Goal: Task Accomplishment & Management: Manage account settings

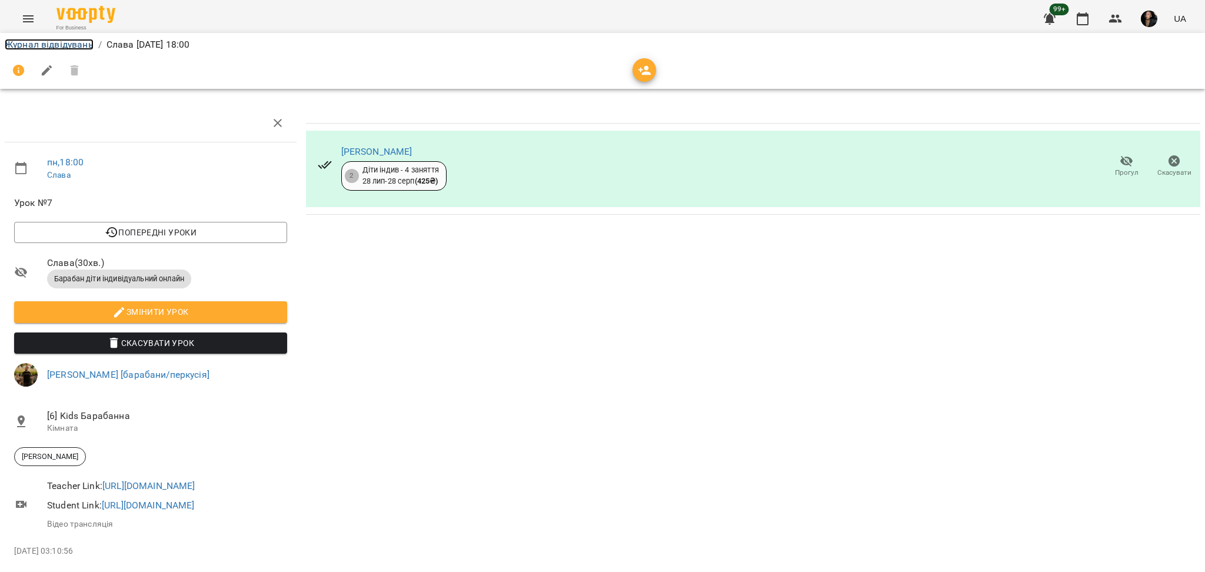
click at [54, 42] on link "Журнал відвідувань" at bounding box center [49, 44] width 89 height 11
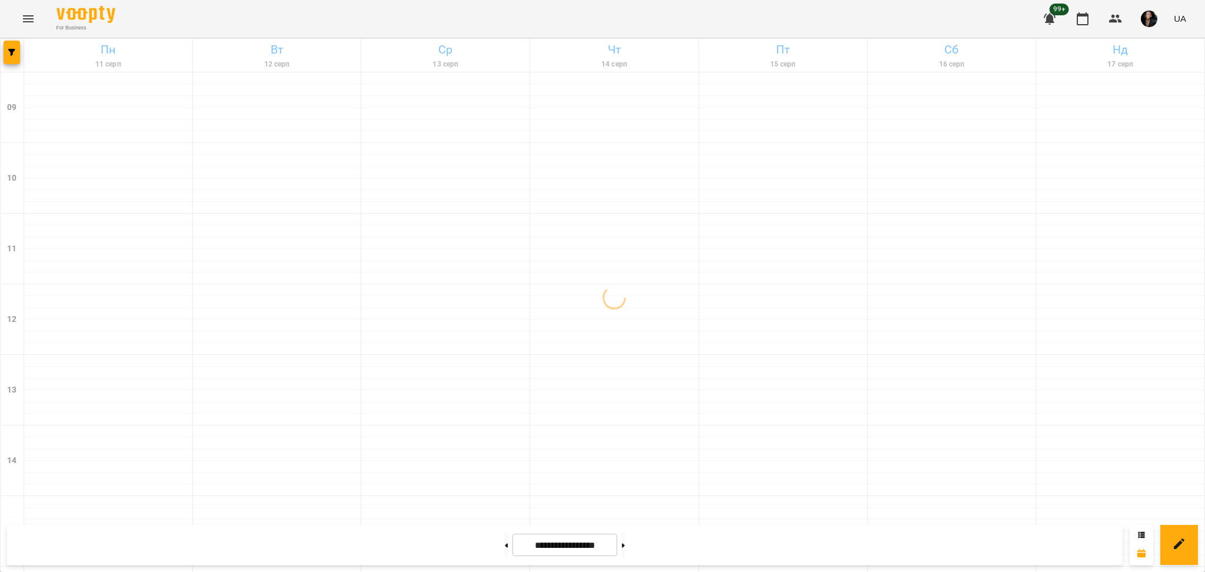
click at [23, 24] on icon "Menu" at bounding box center [28, 19] width 14 height 14
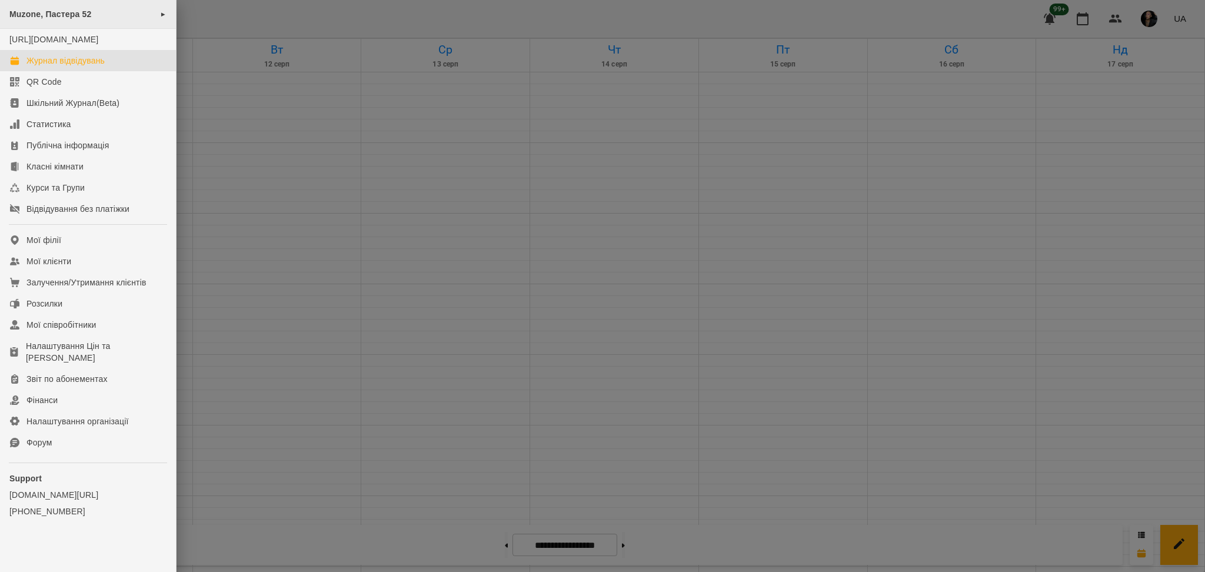
click at [44, 15] on span "Muzone, Пастера 52" at bounding box center [50, 13] width 82 height 9
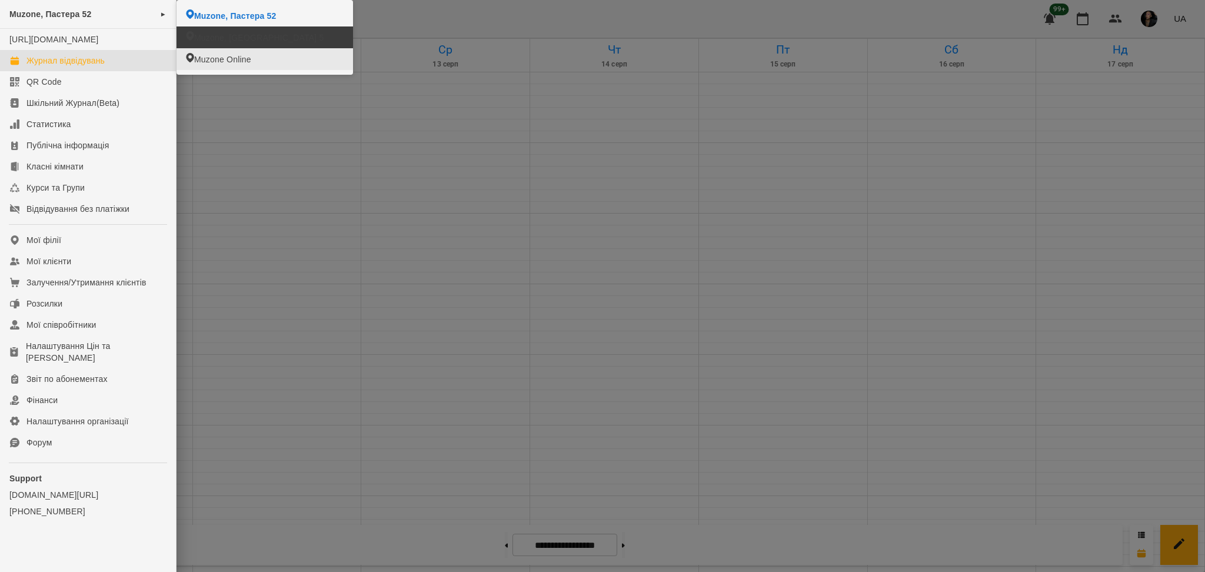
click at [310, 163] on div at bounding box center [602, 286] width 1205 height 572
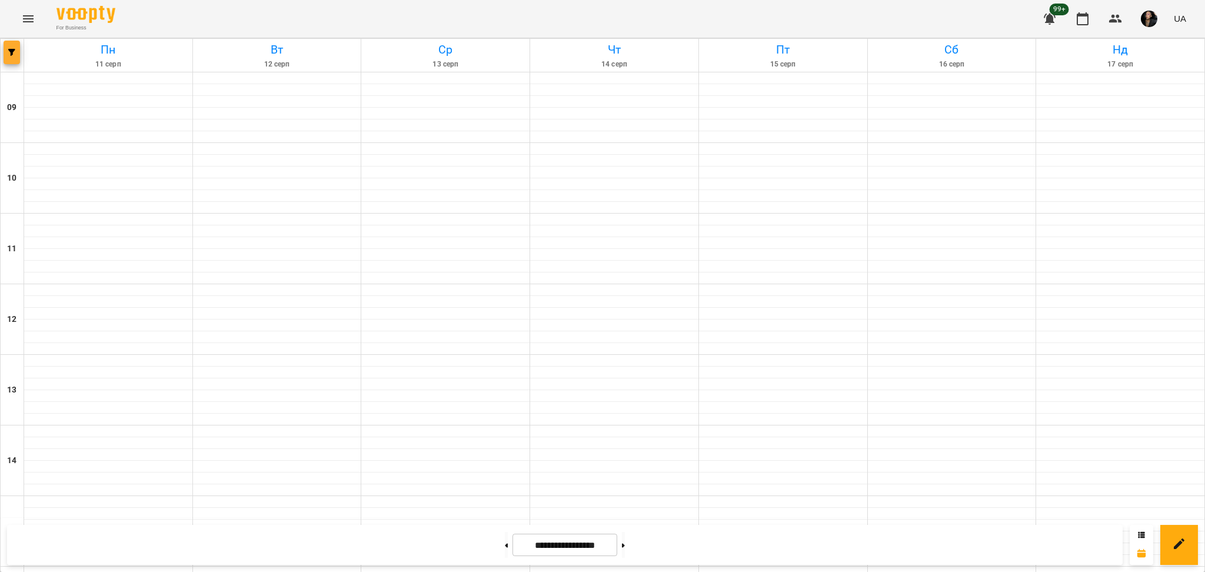
click at [11, 56] on button "button" at bounding box center [12, 53] width 16 height 24
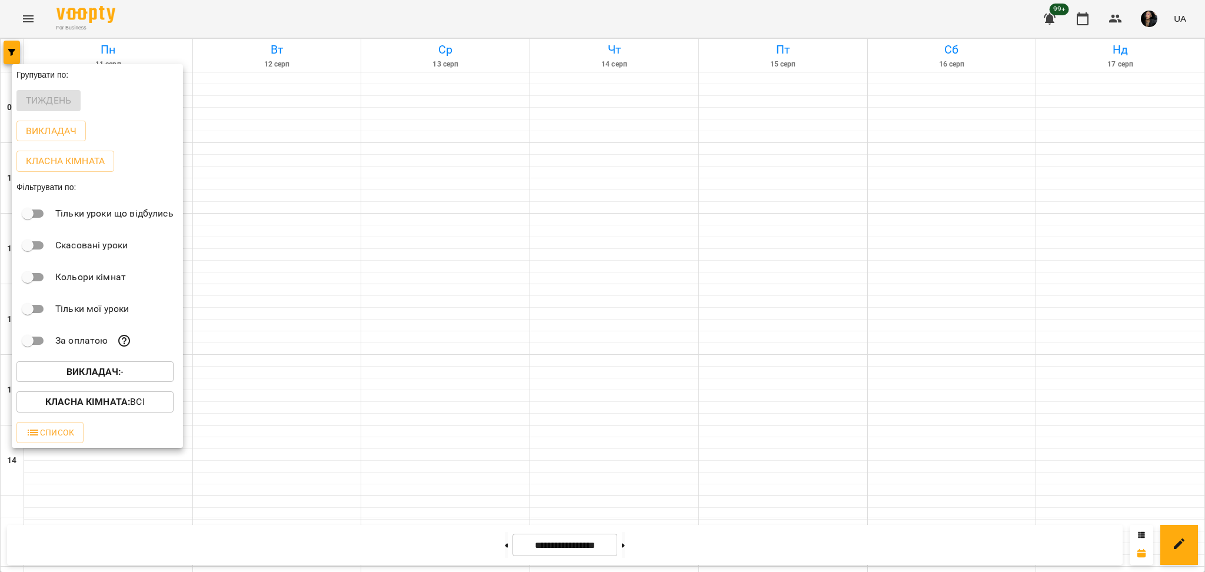
click at [118, 387] on div "Викладач : -" at bounding box center [97, 372] width 171 height 31
click at [118, 379] on p "Викладач : -" at bounding box center [94, 372] width 57 height 14
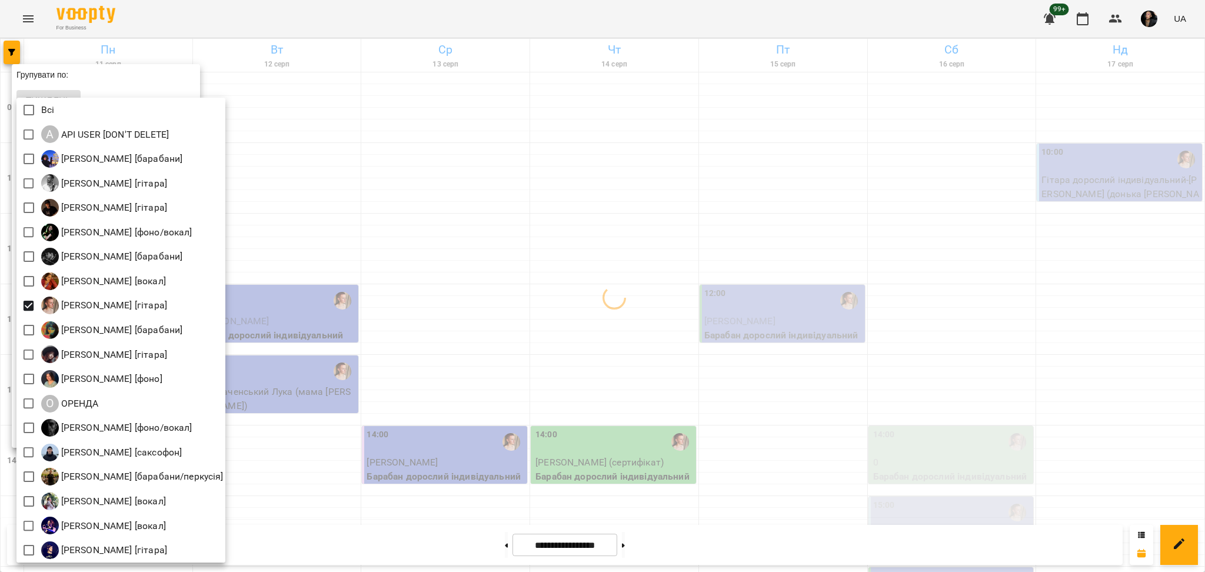
click at [490, 318] on div at bounding box center [602, 286] width 1205 height 572
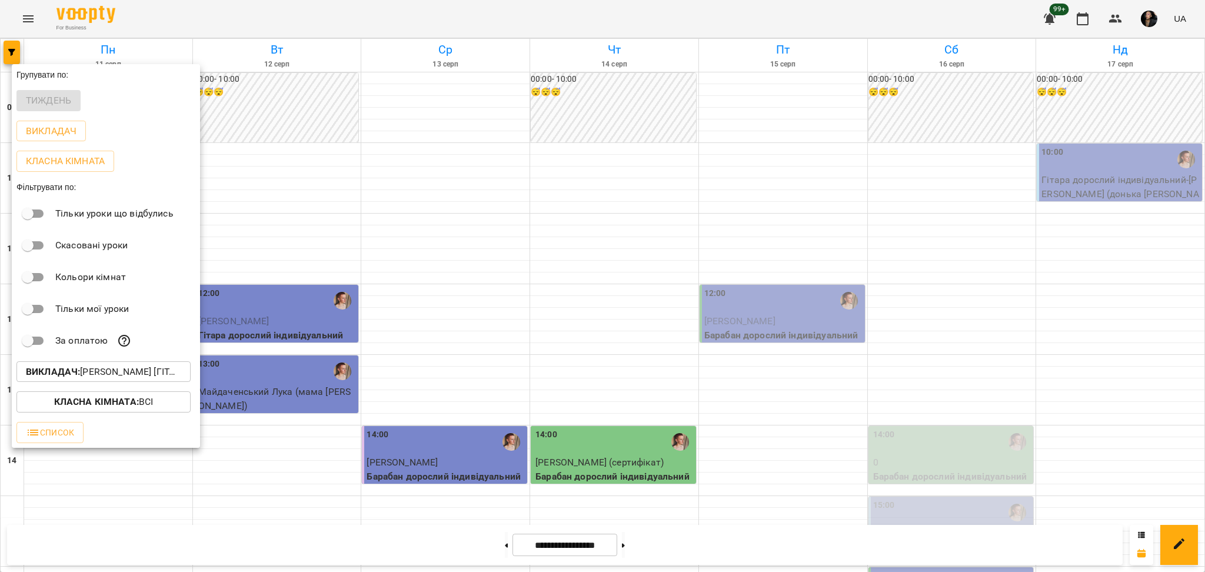
click at [472, 301] on div at bounding box center [602, 286] width 1205 height 572
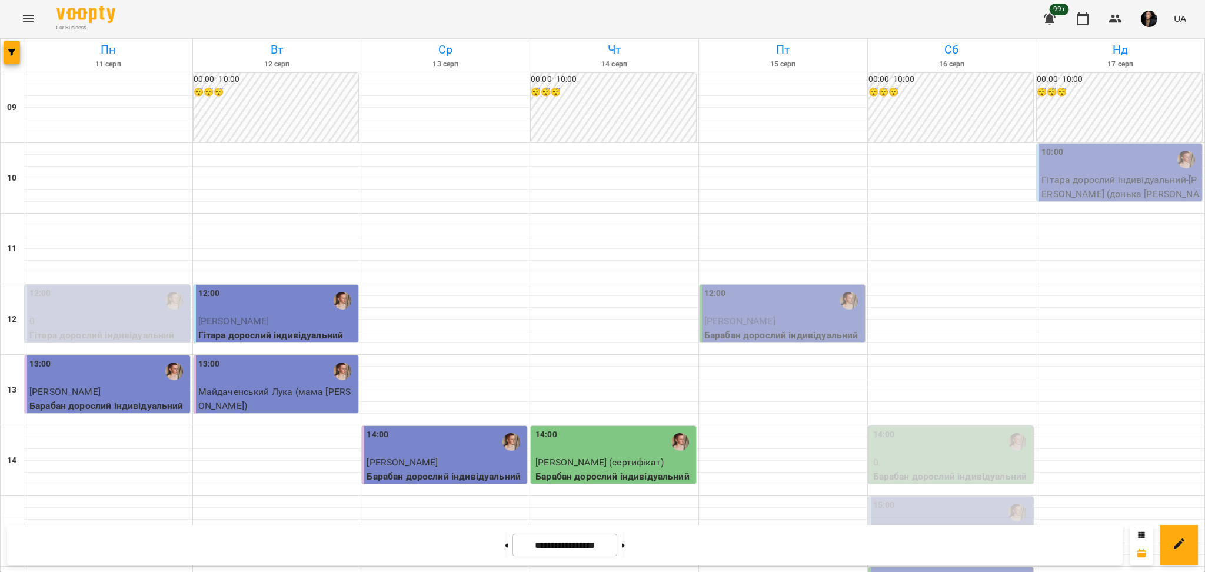
scroll to position [78, 0]
click at [761, 315] on span "[PERSON_NAME]" at bounding box center [739, 320] width 71 height 11
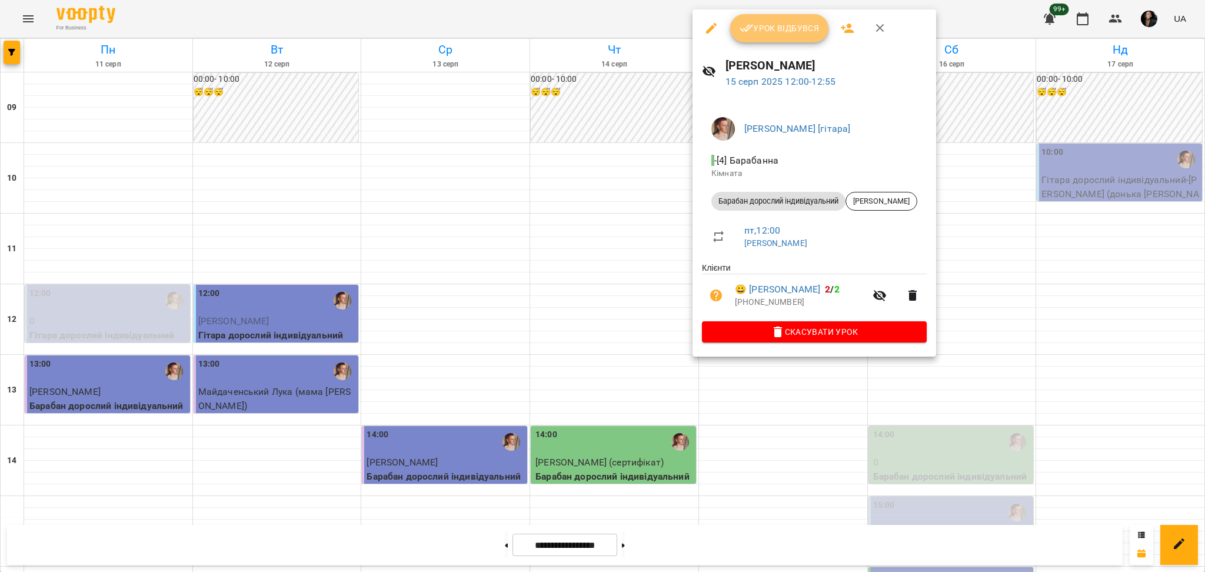
click at [738, 36] on button "Урок відбувся" at bounding box center [779, 28] width 99 height 28
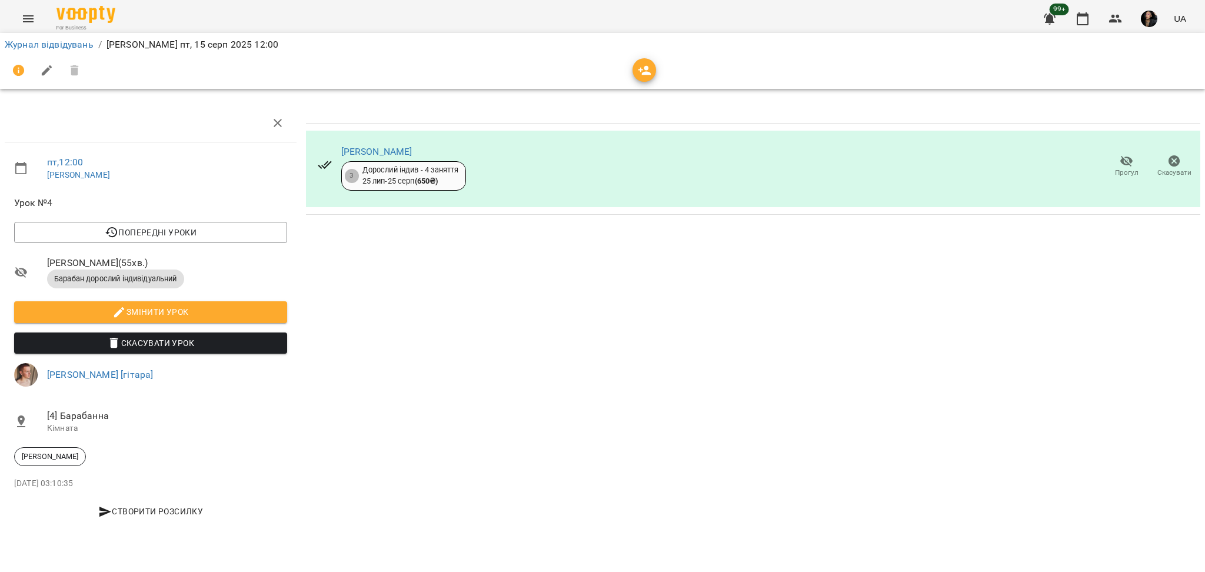
click at [1120, 170] on span "Прогул" at bounding box center [1127, 173] width 24 height 10
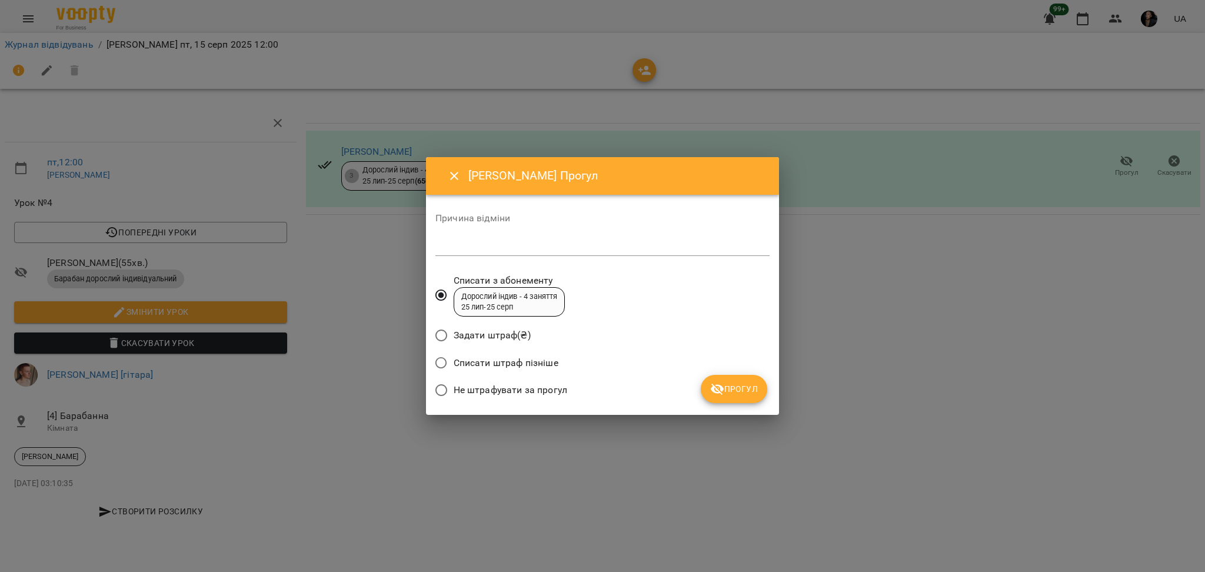
click at [548, 393] on span "Не штрафувати за прогул" at bounding box center [511, 390] width 114 height 14
click at [717, 392] on icon "submit" at bounding box center [717, 389] width 13 height 11
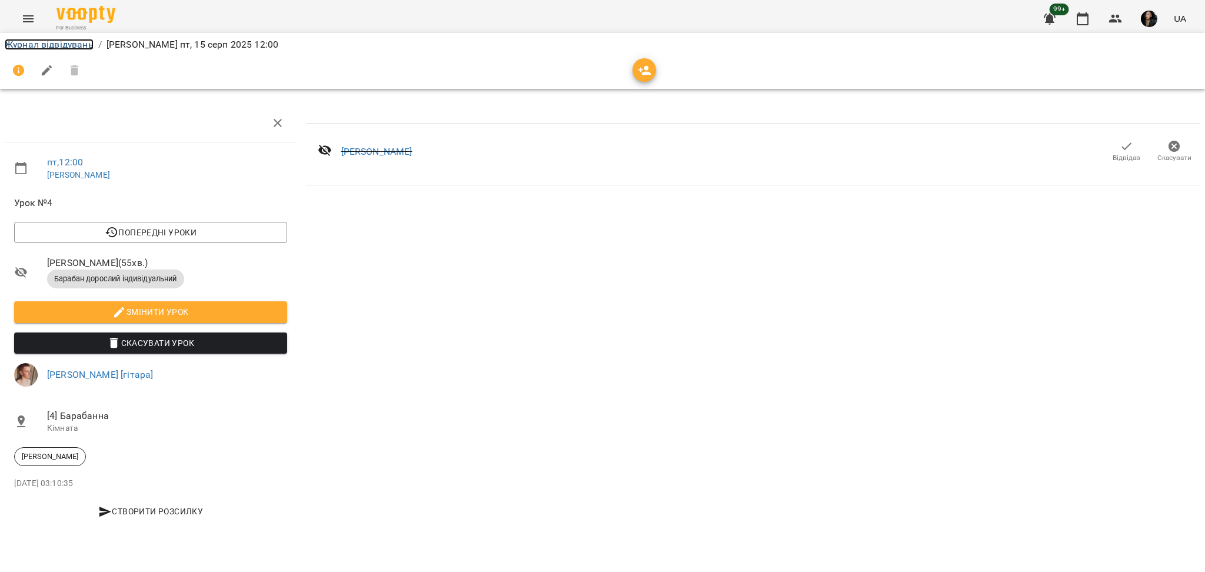
click at [38, 46] on link "Журнал відвідувань" at bounding box center [49, 44] width 89 height 11
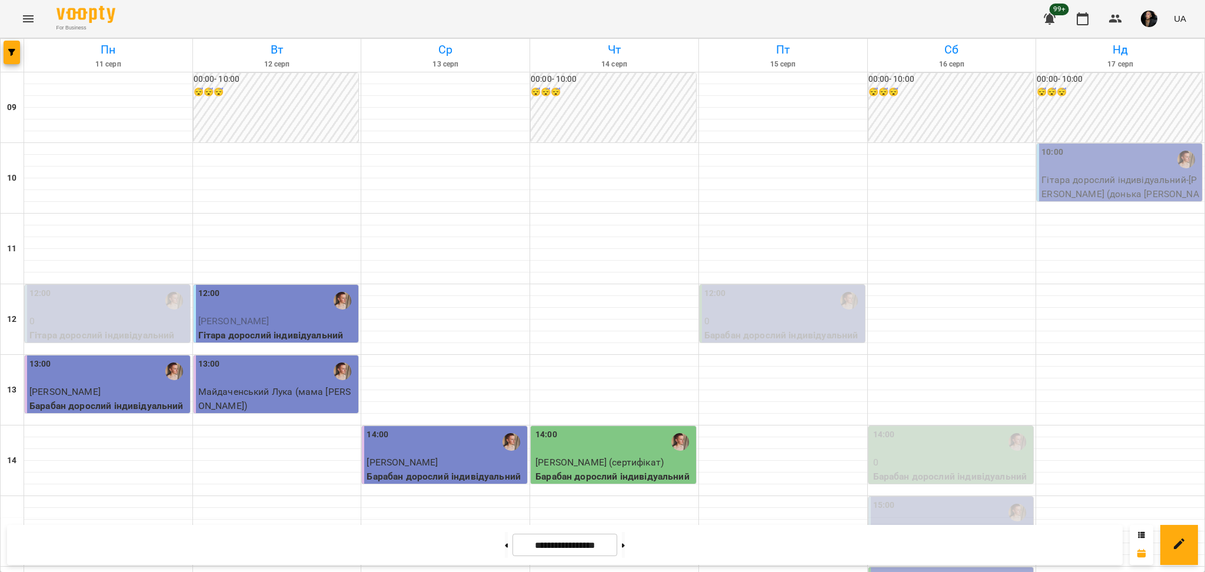
scroll to position [471, 0]
click at [34, 12] on icon "Menu" at bounding box center [28, 19] width 14 height 14
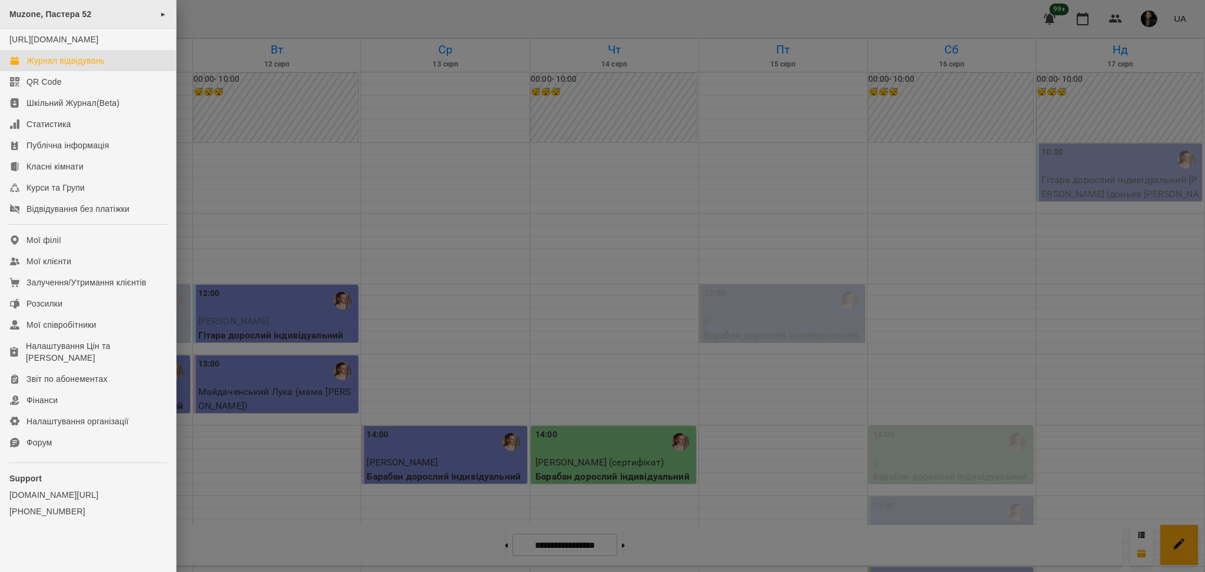
click at [45, 16] on span "Muzone, Пастера 52" at bounding box center [50, 13] width 82 height 9
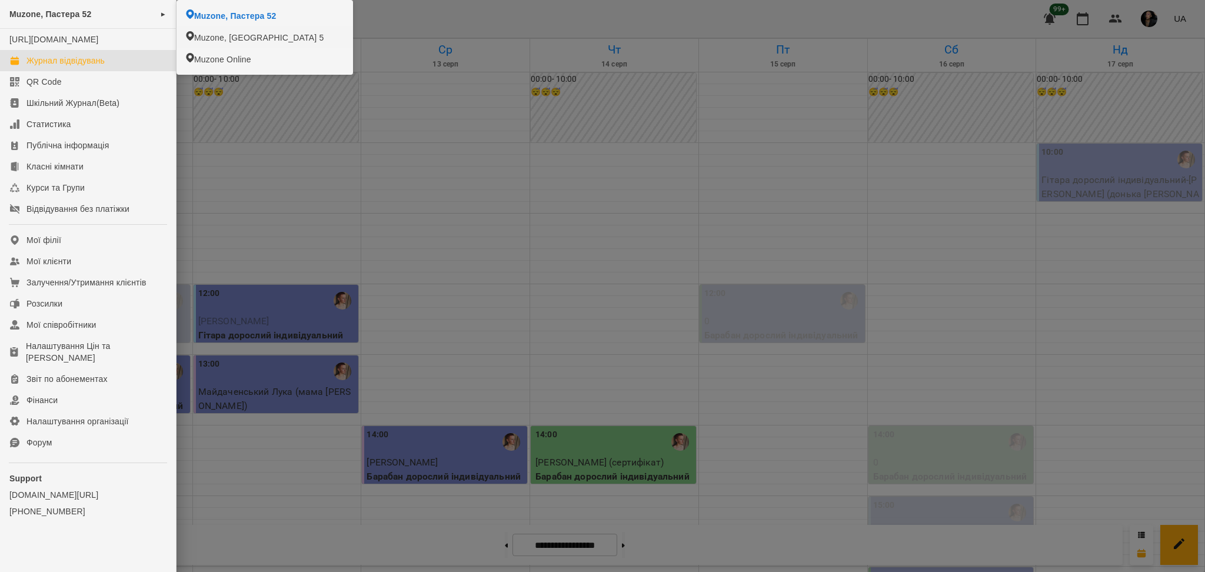
click at [421, 201] on div at bounding box center [602, 286] width 1205 height 572
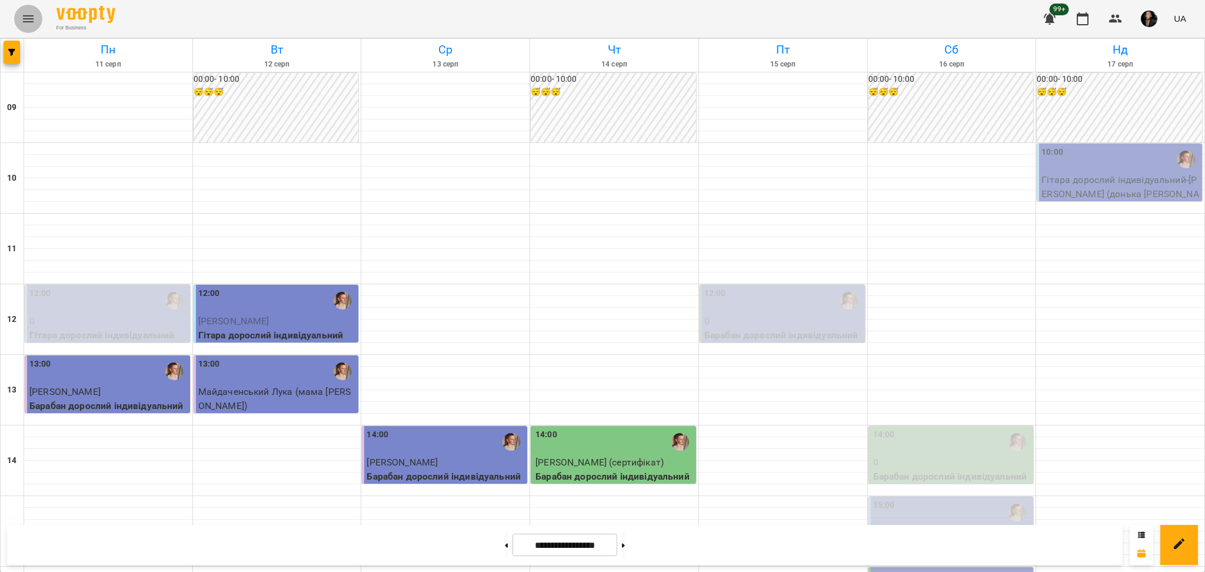
click at [23, 18] on icon "Menu" at bounding box center [28, 18] width 11 height 7
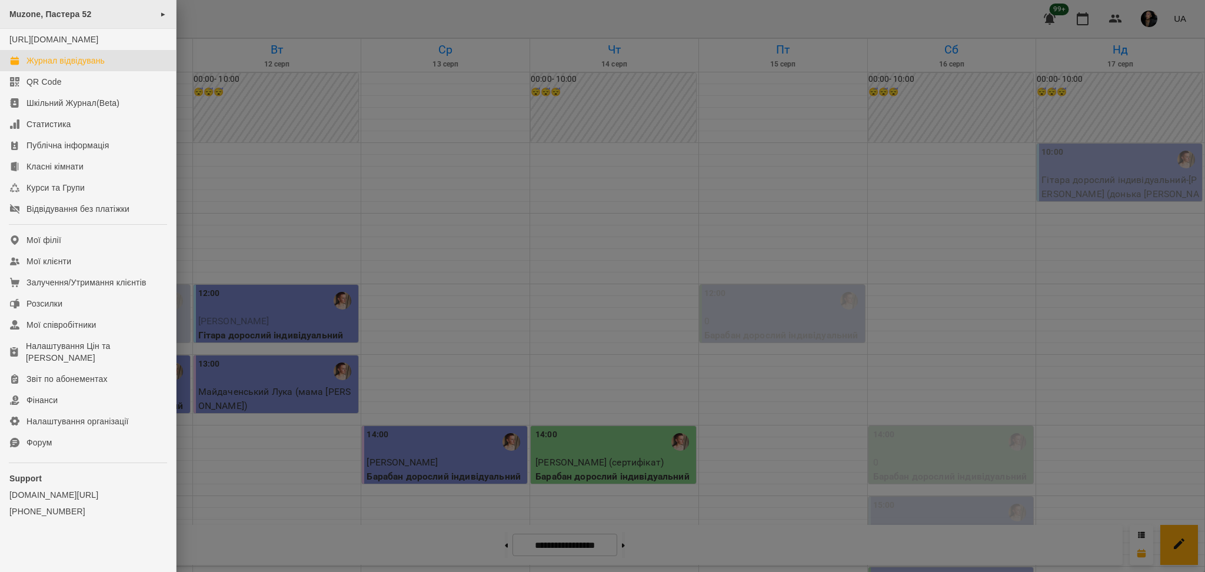
click at [89, 15] on span "Muzone, Пастера 52" at bounding box center [50, 13] width 82 height 9
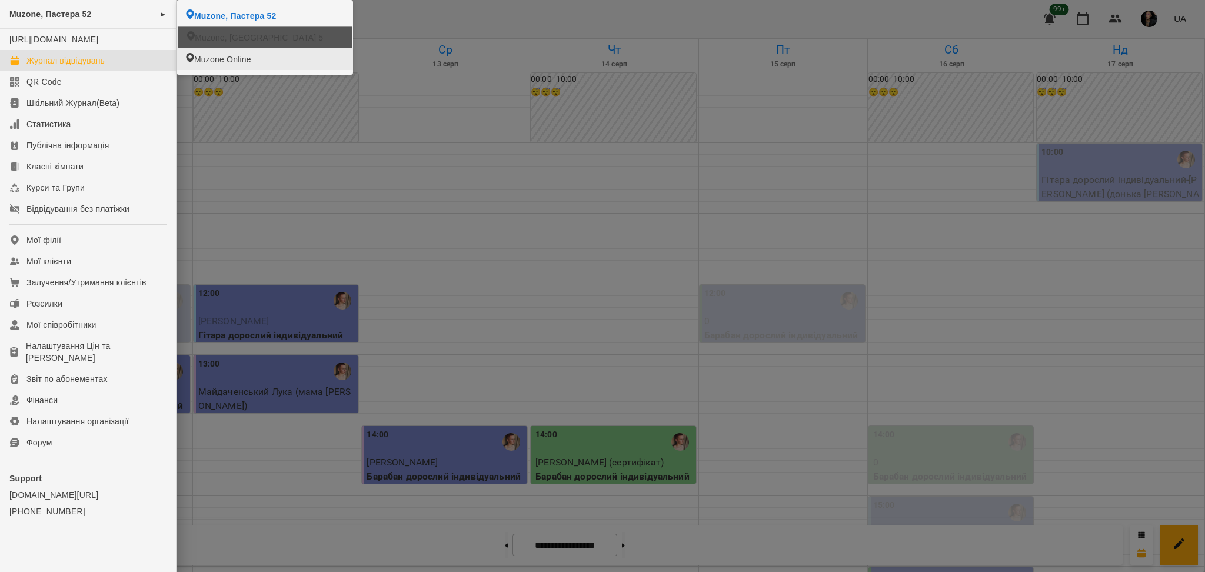
click at [228, 47] on li "Muzone, [GEOGRAPHIC_DATA] 5" at bounding box center [265, 37] width 175 height 22
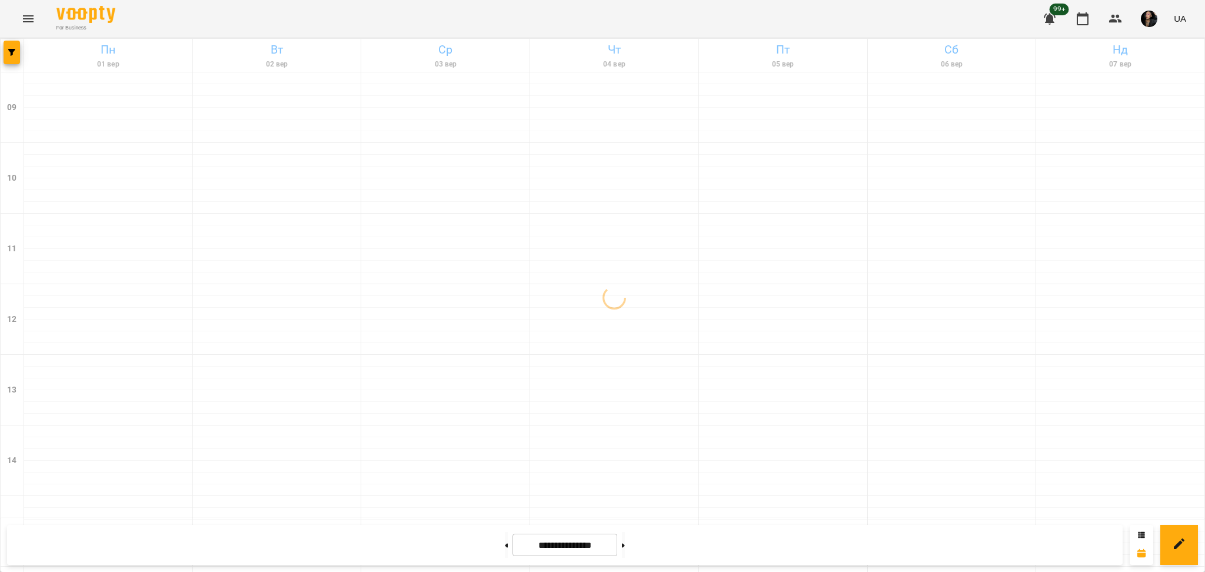
click at [19, 64] on div at bounding box center [13, 55] width 24 height 33
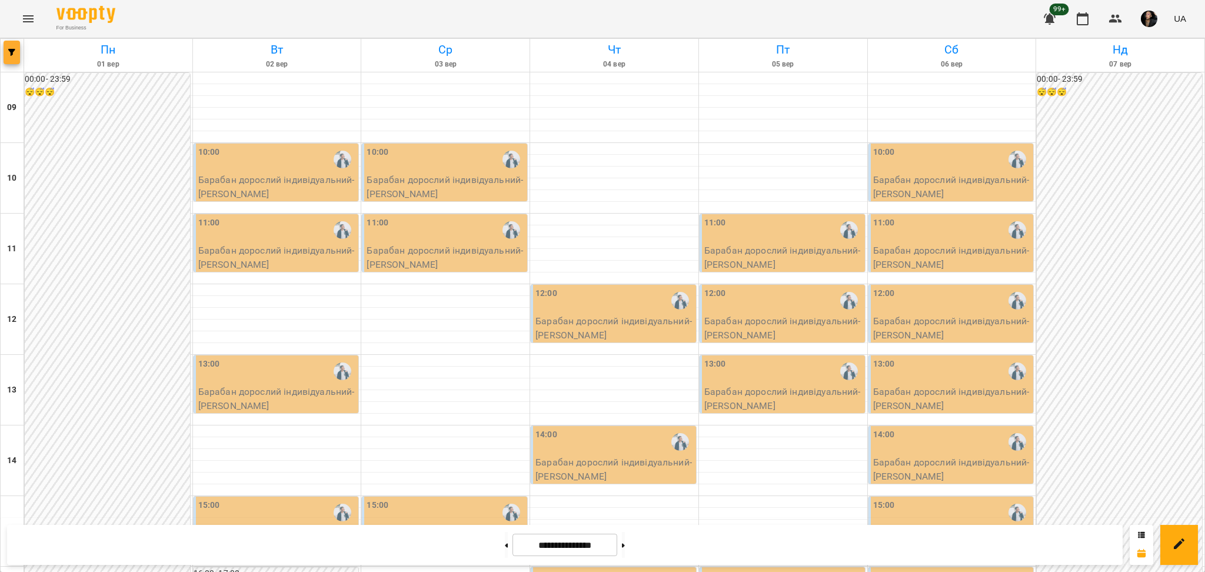
click at [16, 55] on span "button" at bounding box center [12, 52] width 16 height 7
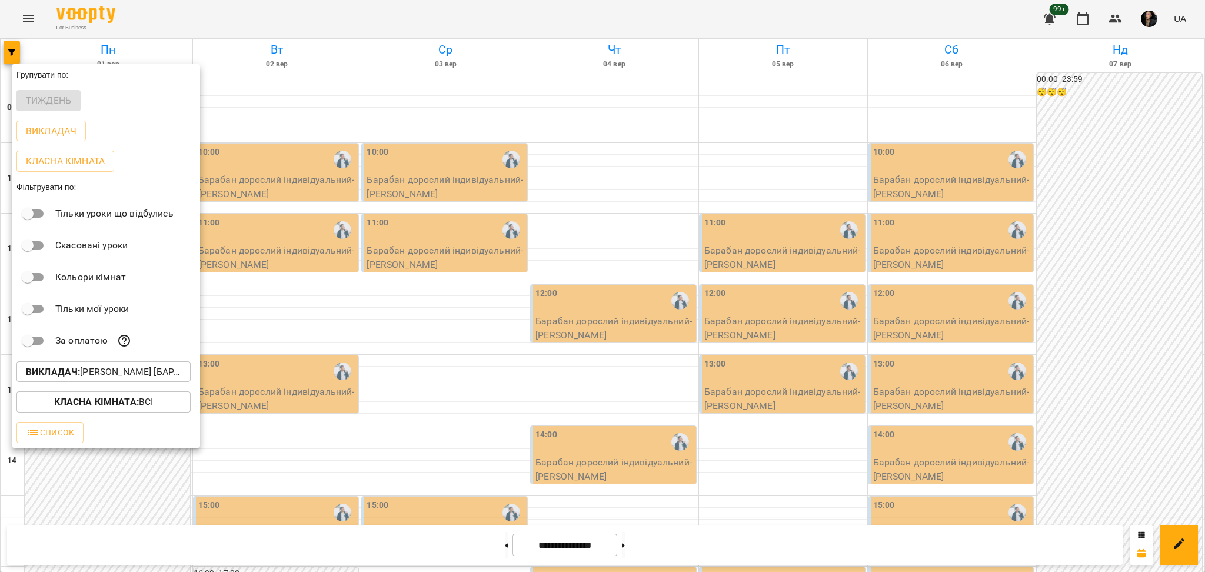
click at [113, 376] on p "Викладач : [PERSON_NAME] [барабани]" at bounding box center [103, 372] width 155 height 14
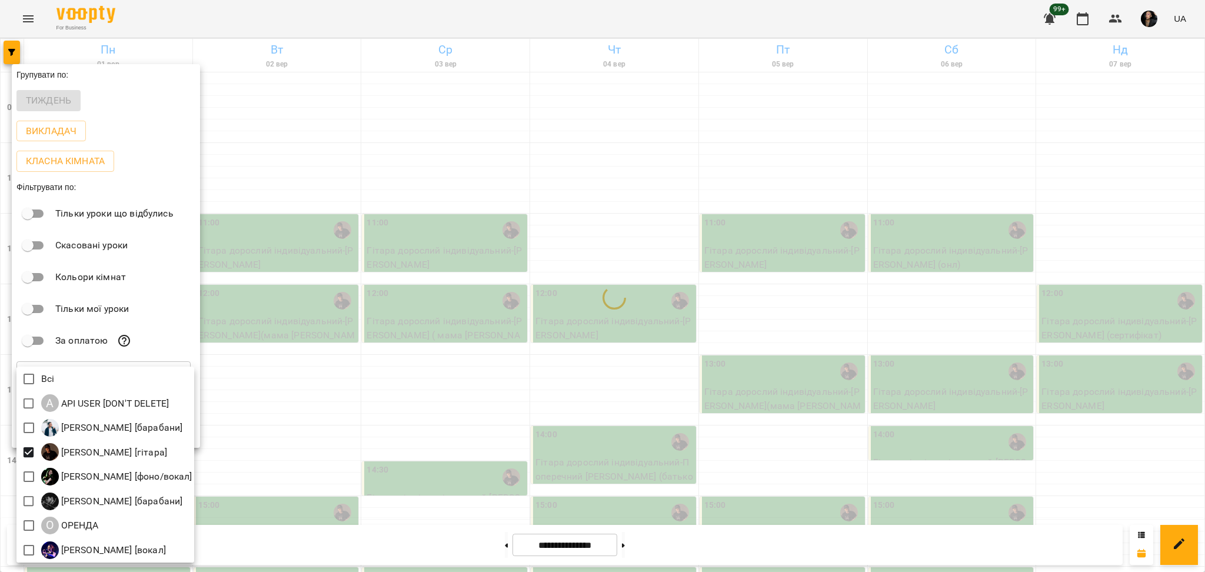
click at [273, 381] on div at bounding box center [602, 286] width 1205 height 572
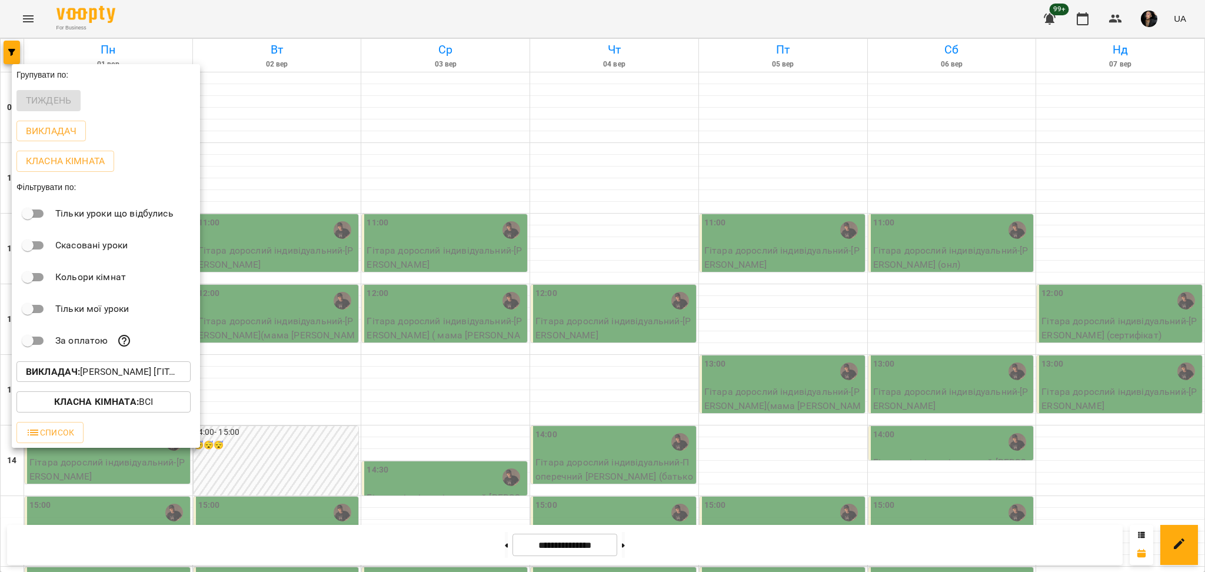
click at [268, 367] on div at bounding box center [602, 286] width 1205 height 572
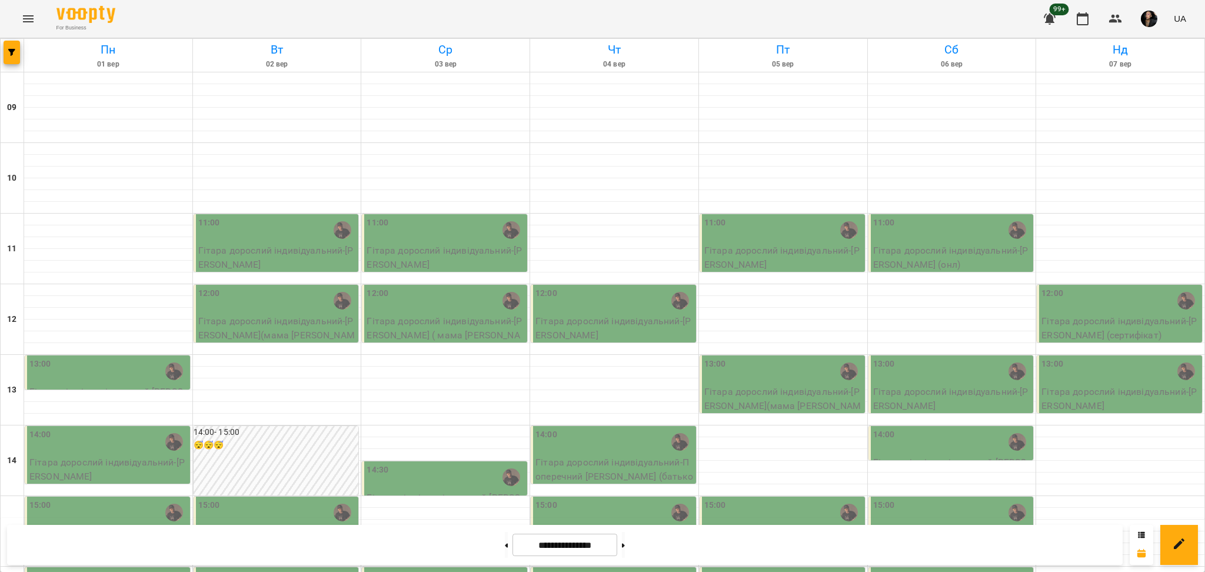
click at [16, 21] on button "Menu" at bounding box center [28, 19] width 28 height 28
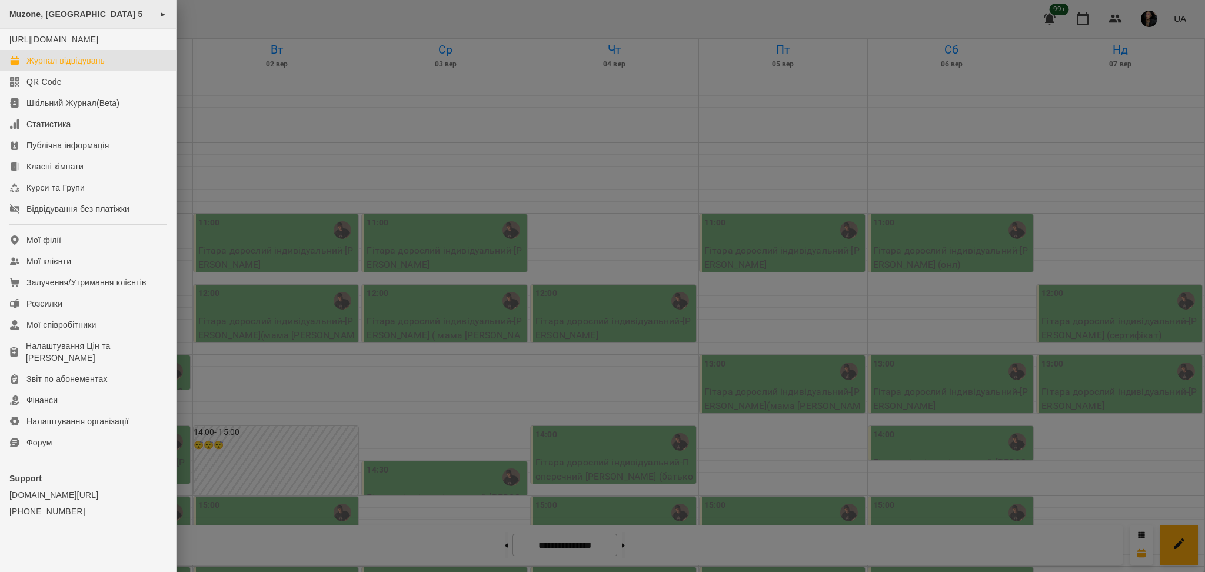
click at [39, 11] on span "Muzone, [GEOGRAPHIC_DATA] 5" at bounding box center [76, 13] width 134 height 9
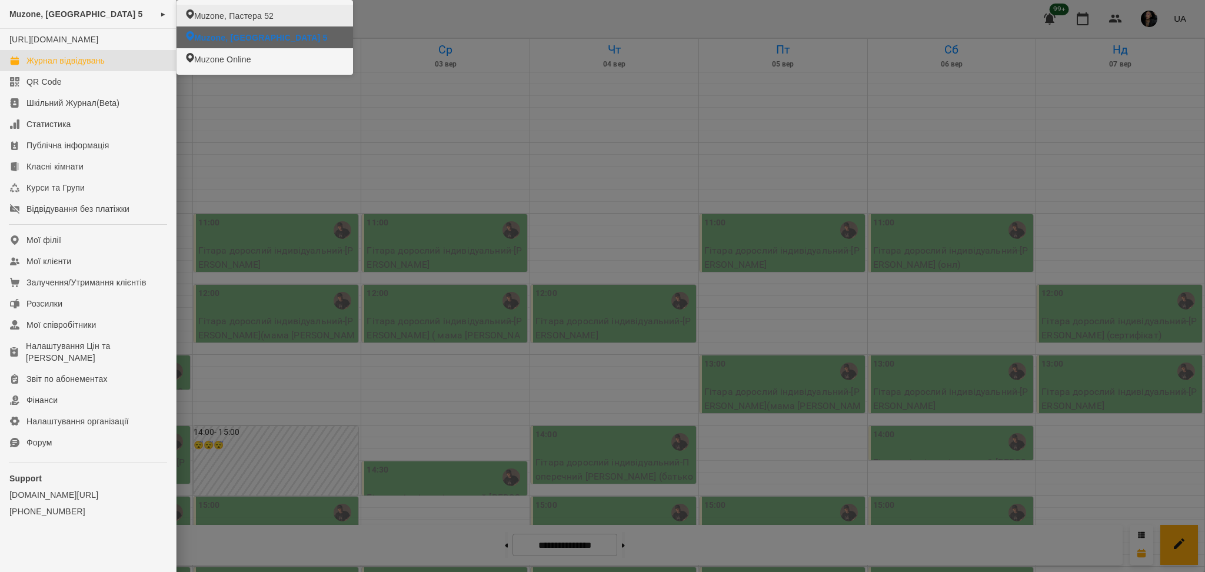
click at [231, 15] on span "Muzone, Пастера 52" at bounding box center [233, 16] width 79 height 12
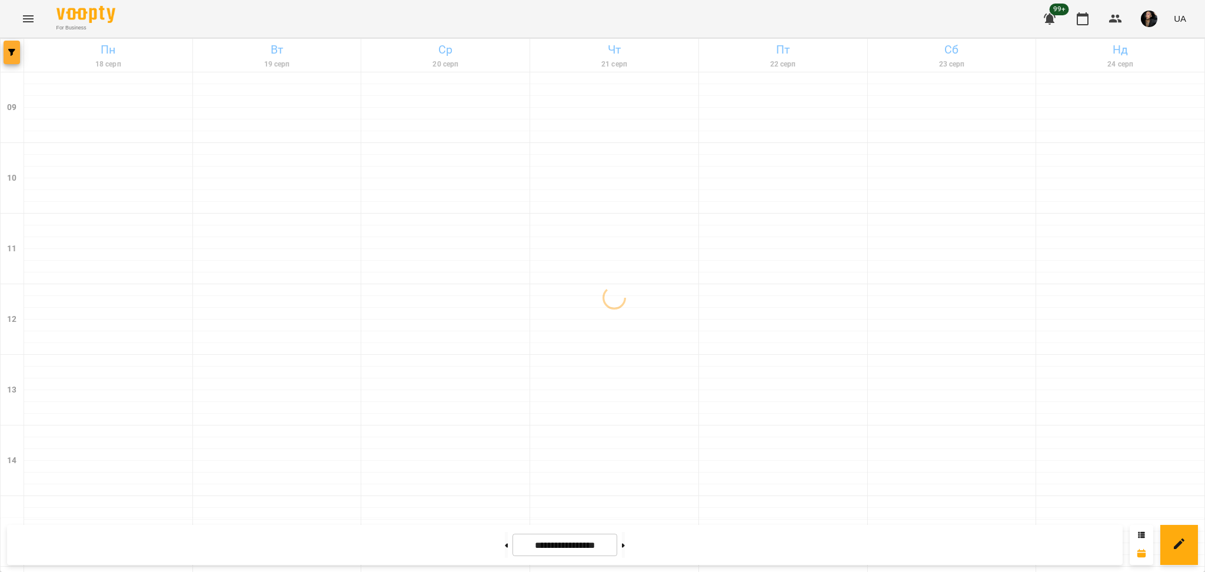
click at [14, 55] on icon "button" at bounding box center [11, 52] width 7 height 7
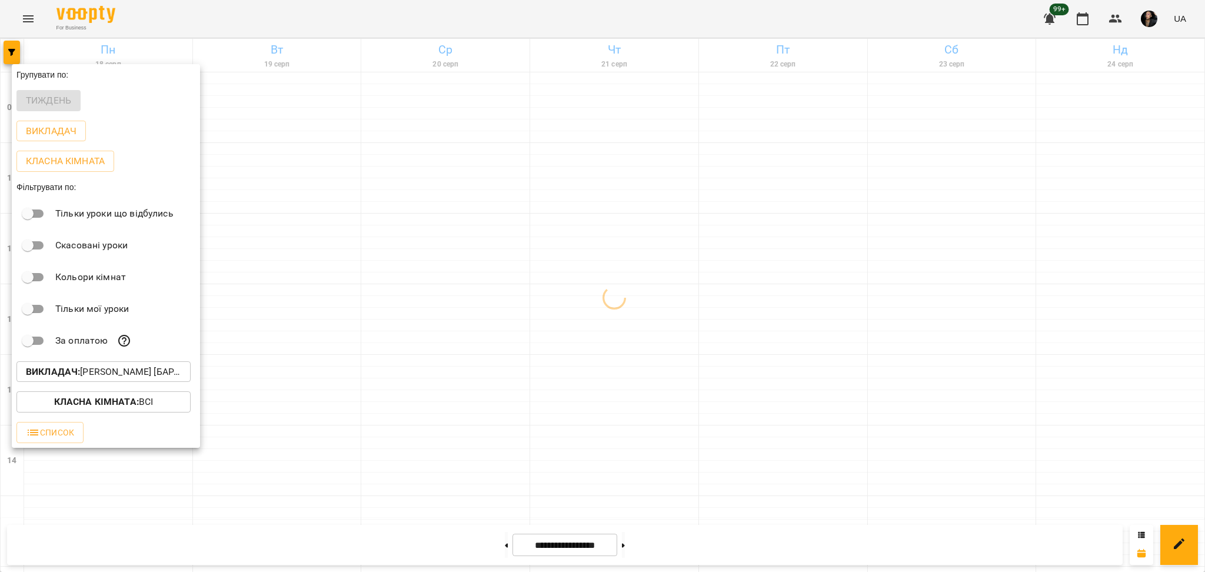
click at [164, 379] on p "Викладач : [PERSON_NAME] [барабани/перкусія]" at bounding box center [103, 372] width 155 height 14
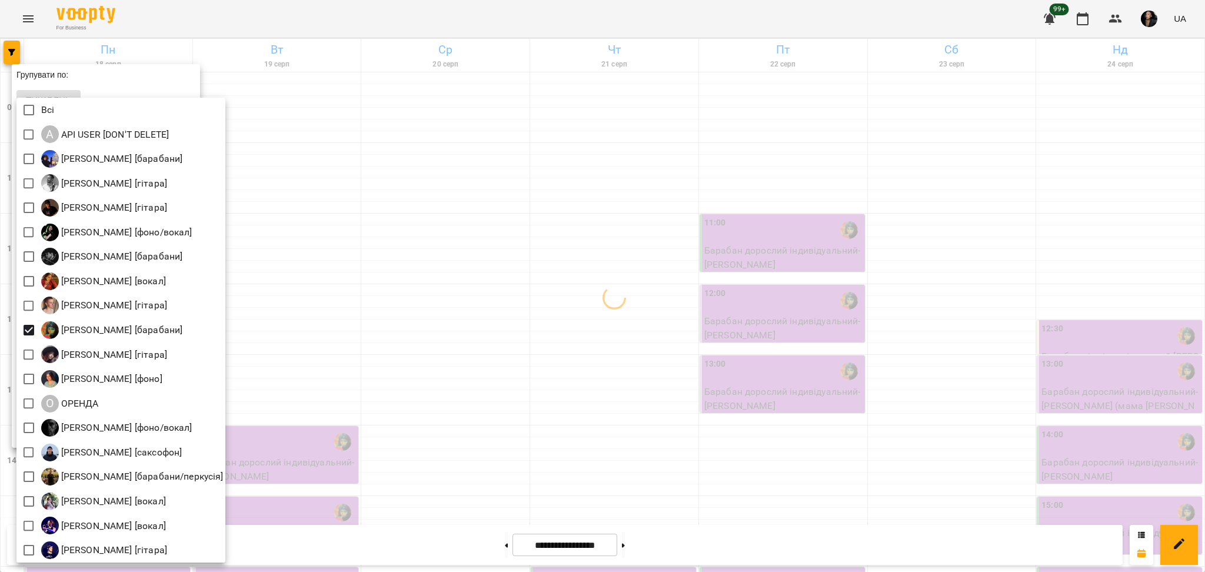
click at [491, 362] on div at bounding box center [602, 286] width 1205 height 572
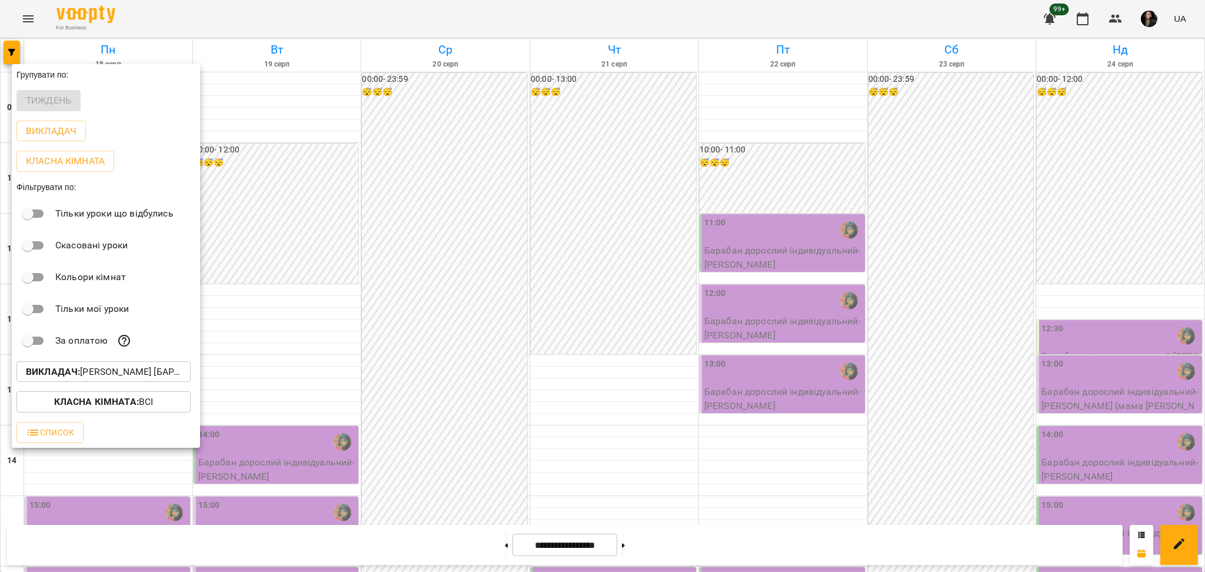
click at [440, 299] on div at bounding box center [602, 286] width 1205 height 572
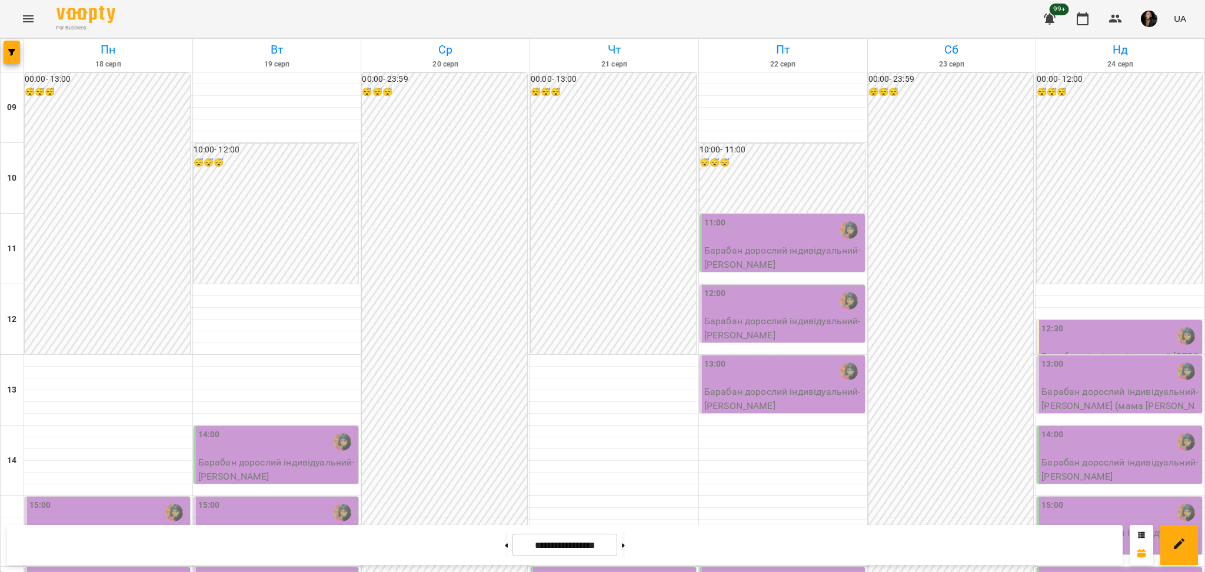
scroll to position [314, 0]
click at [505, 545] on icon at bounding box center [506, 545] width 3 height 4
click at [505, 545] on icon at bounding box center [506, 545] width 3 height 5
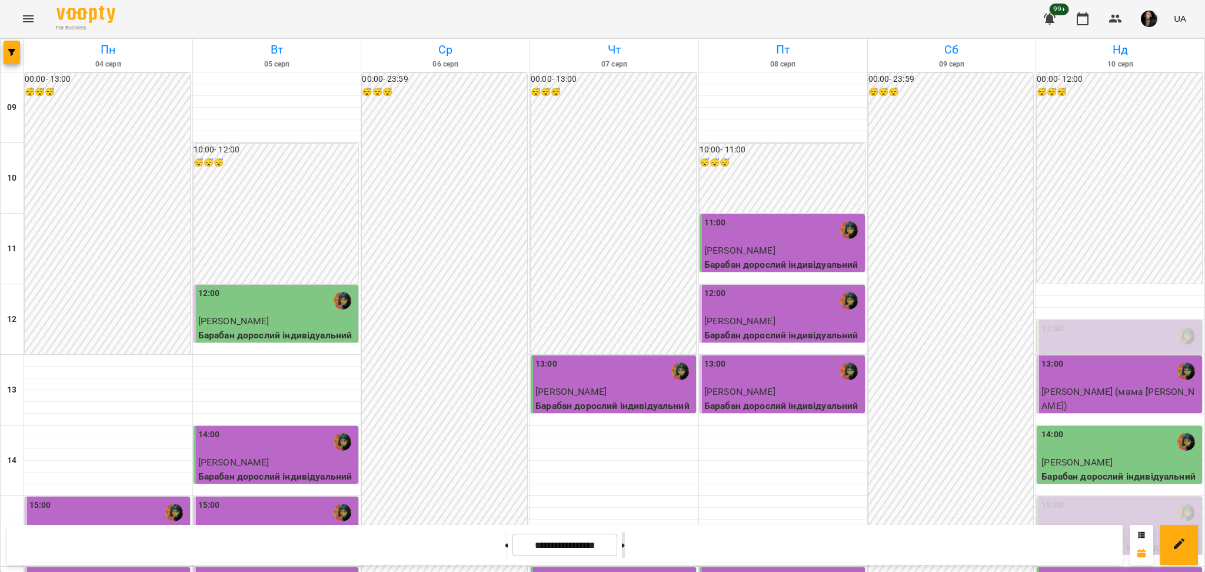
click at [625, 552] on button at bounding box center [623, 545] width 3 height 26
type input "**********"
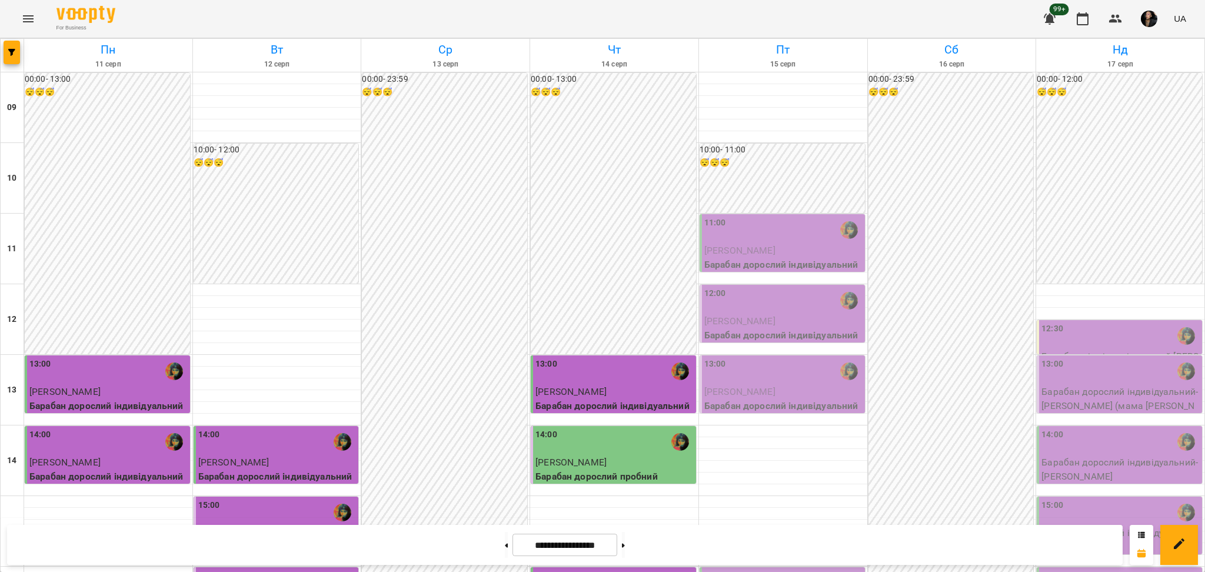
click at [585, 428] on div "14:00" at bounding box center [614, 441] width 158 height 27
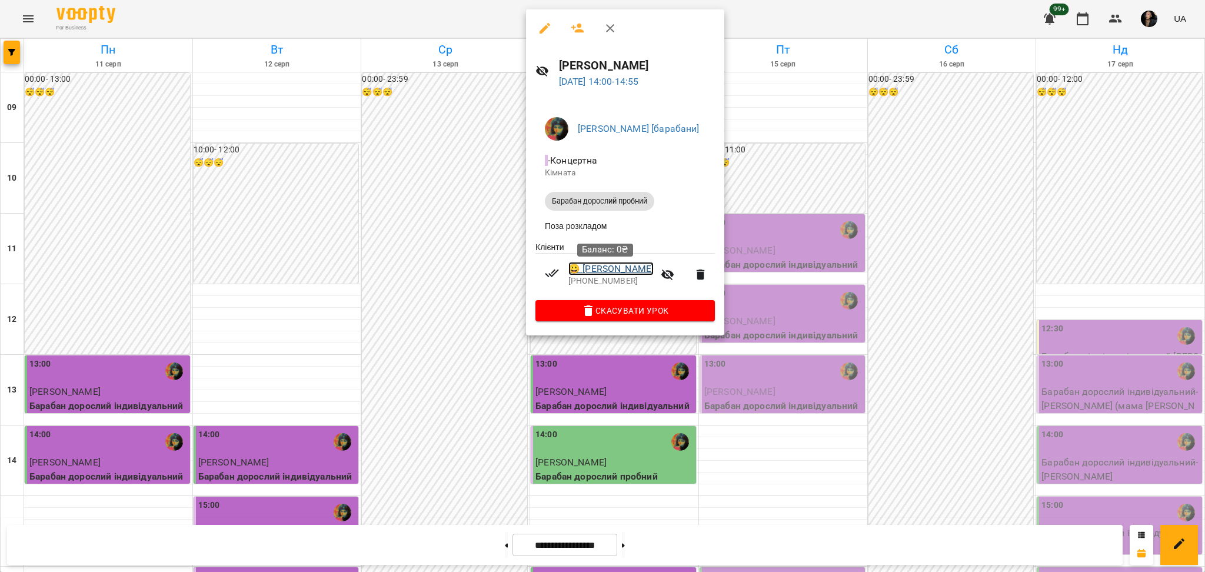
click at [603, 266] on link "😀 [PERSON_NAME]" at bounding box center [610, 269] width 85 height 14
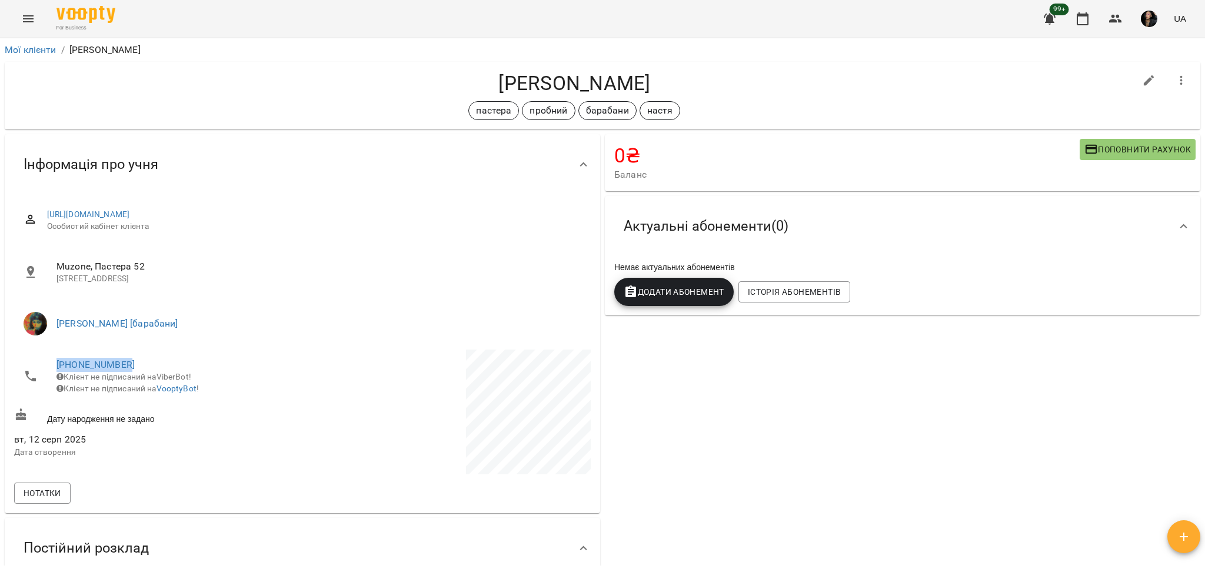
drag, startPoint x: 55, startPoint y: 361, endPoint x: 134, endPoint y: 362, distance: 78.8
click at [134, 362] on li "[PHONE_NUMBER] Клієнт не підписаний на ViberBot! Клієнт не підписаний на Voopty…" at bounding box center [157, 377] width 286 height 54
copy link "[PHONE_NUMBER]"
drag, startPoint x: 491, startPoint y: 72, endPoint x: 685, endPoint y: 77, distance: 194.2
click at [685, 77] on h4 "[PERSON_NAME]" at bounding box center [574, 83] width 1121 height 24
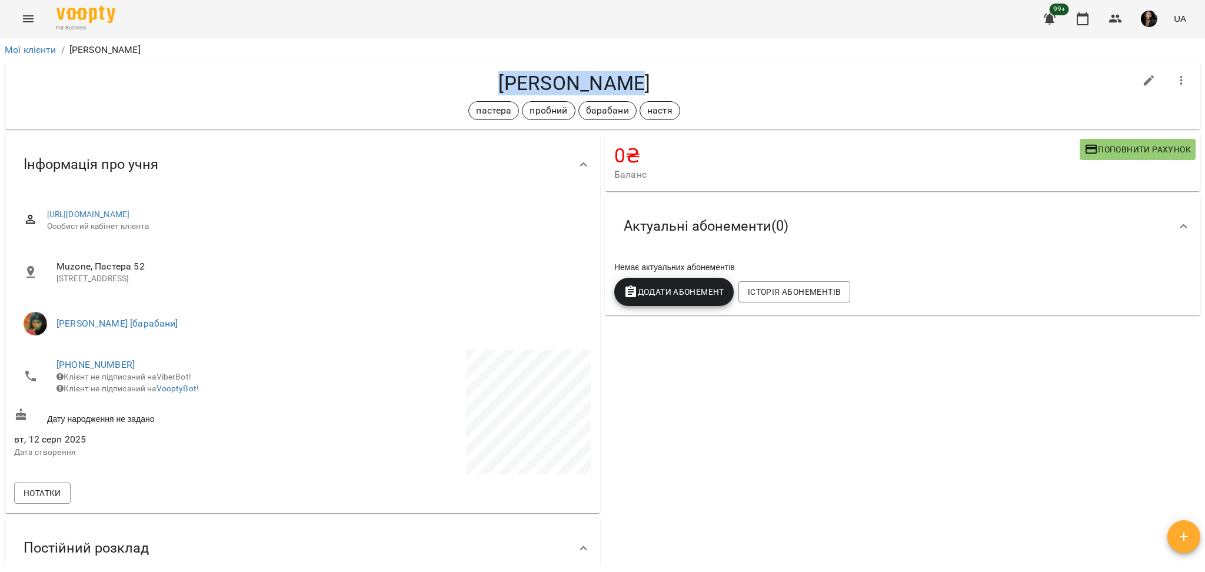
copy h4 "[PERSON_NAME]"
click at [801, 481] on div "0 ₴ Баланс Поповнити рахунок Актуальні абонементи ( 0 ) Немає актуальних абонем…" at bounding box center [903, 393] width 600 height 523
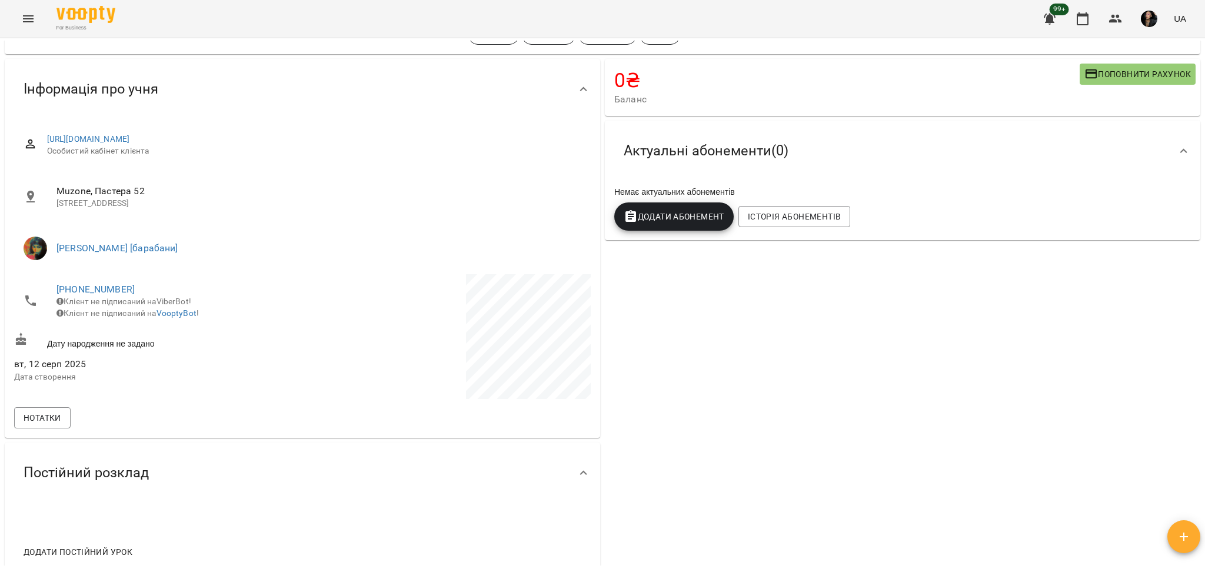
scroll to position [78, 0]
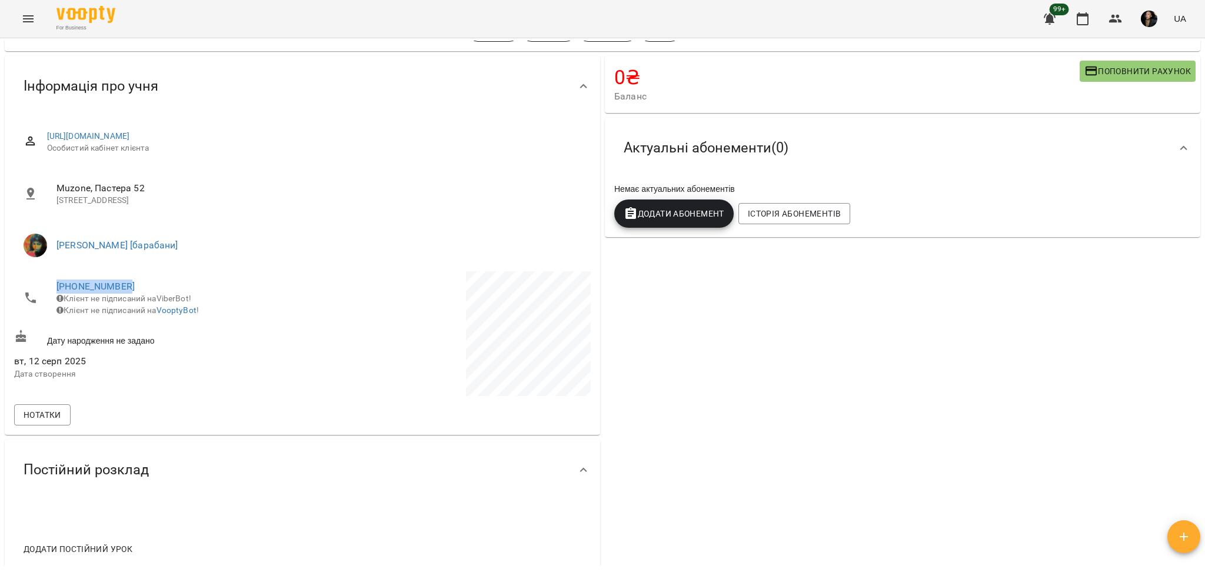
drag, startPoint x: 54, startPoint y: 285, endPoint x: 145, endPoint y: 288, distance: 91.9
click at [145, 288] on li "[PHONE_NUMBER] Клієнт не підписаний на ViberBot! Клієнт не підписаний на Voopty…" at bounding box center [157, 298] width 286 height 54
copy link "[PHONE_NUMBER]"
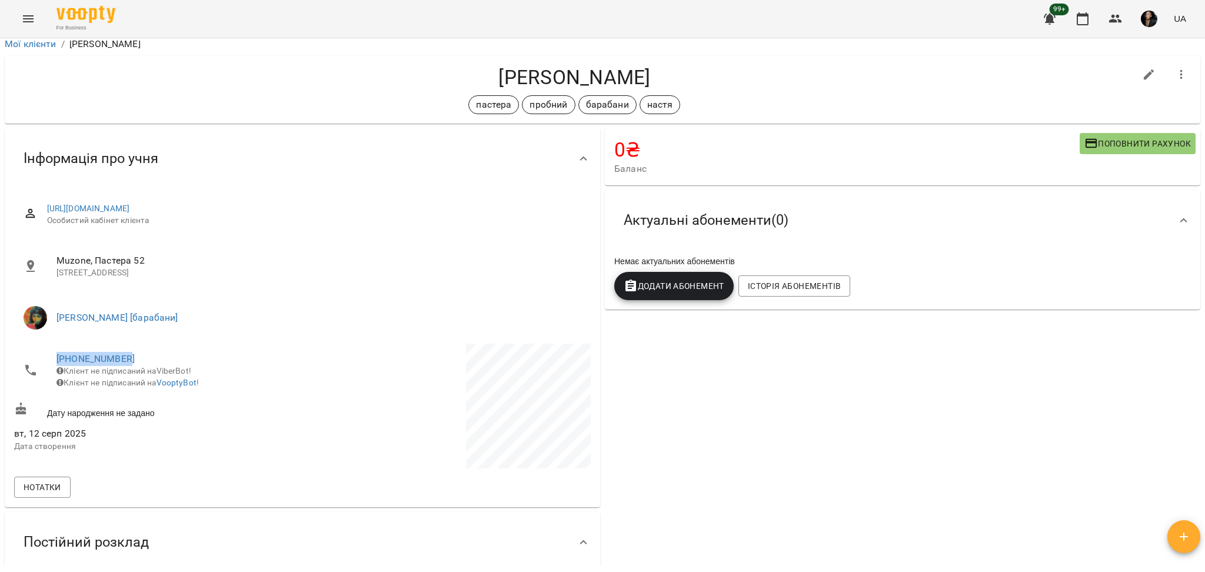
scroll to position [0, 0]
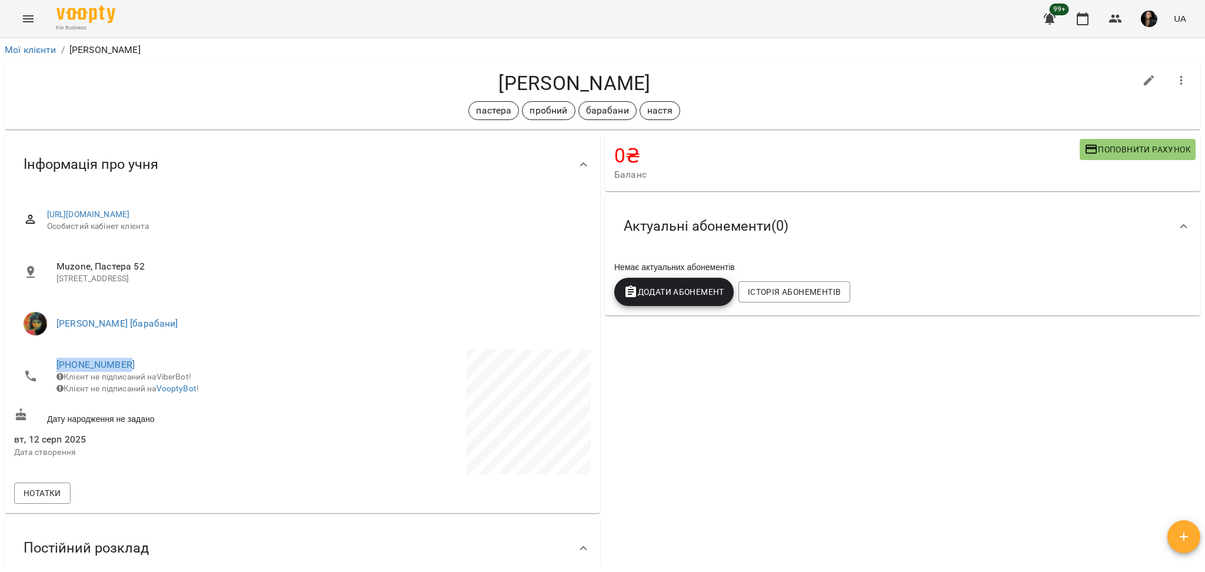
click at [1147, 22] on img "button" at bounding box center [1149, 19] width 16 height 16
click at [924, 58] on div at bounding box center [602, 286] width 1205 height 572
drag, startPoint x: 101, startPoint y: 1, endPoint x: 201, endPoint y: 74, distance: 123.8
click at [201, 74] on h4 "[PERSON_NAME]" at bounding box center [574, 83] width 1121 height 24
